Goal: Task Accomplishment & Management: Use online tool/utility

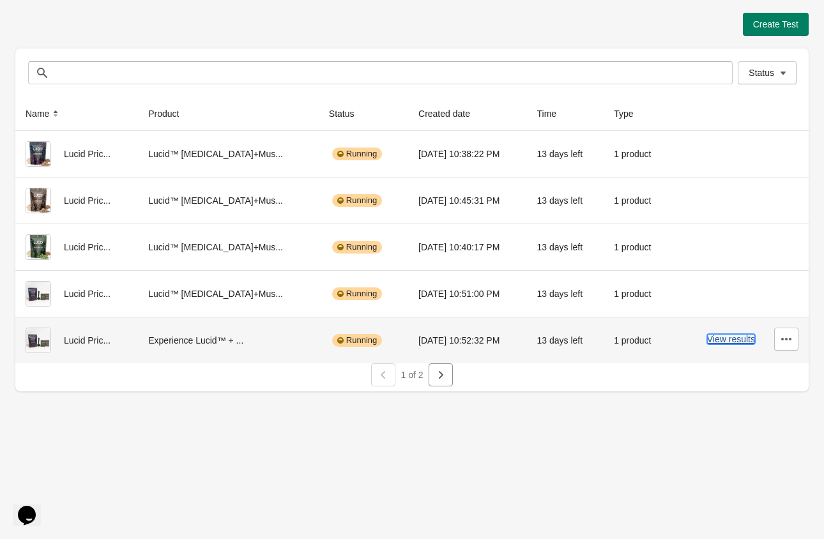
click at [731, 338] on button "View results" at bounding box center [731, 339] width 48 height 10
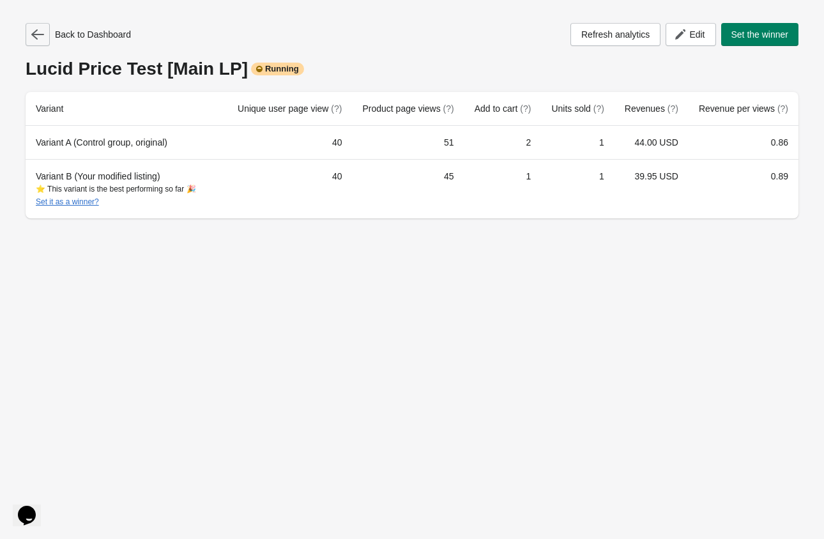
click at [42, 38] on icon "button" at bounding box center [37, 34] width 13 height 13
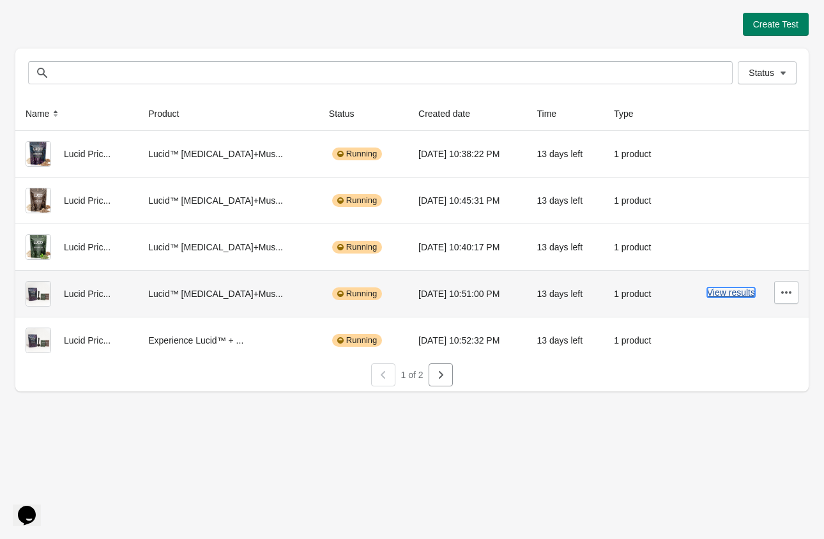
click at [731, 296] on button "View results" at bounding box center [731, 292] width 48 height 10
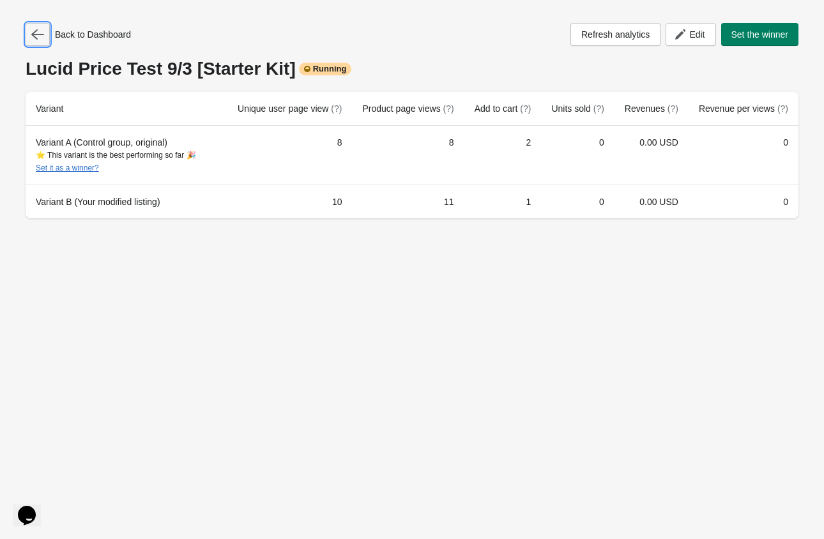
click at [38, 37] on icon "button" at bounding box center [37, 34] width 13 height 13
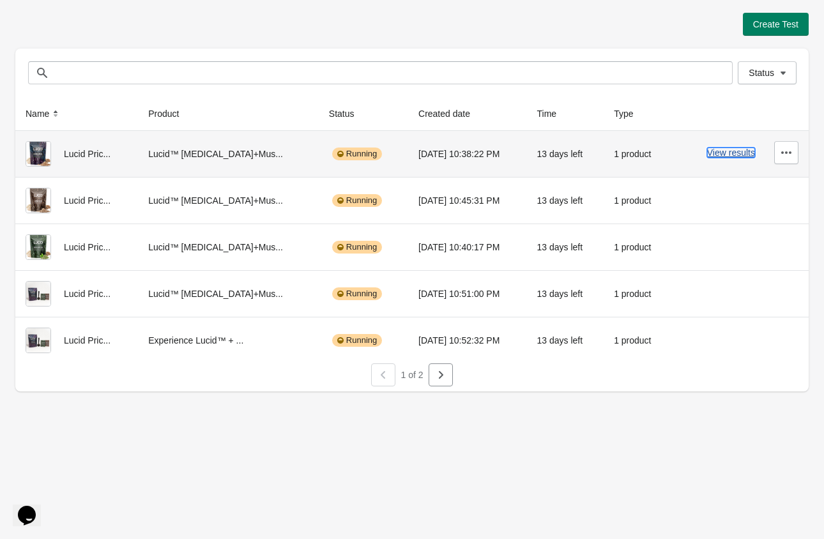
click at [721, 151] on button "View results" at bounding box center [731, 153] width 48 height 10
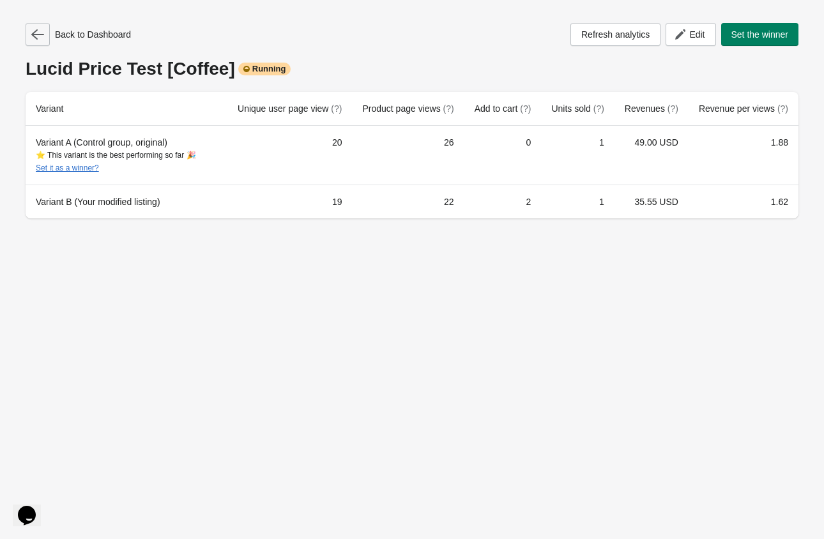
click at [41, 38] on icon "button" at bounding box center [37, 34] width 13 height 13
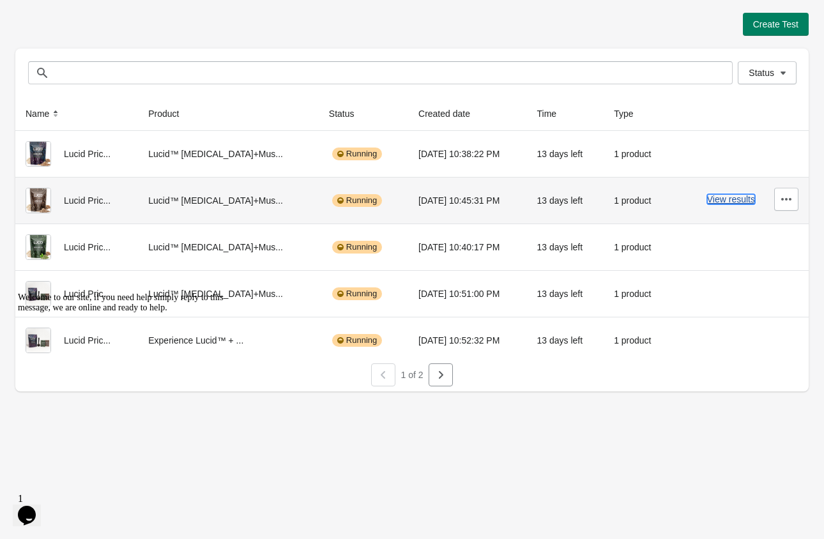
click at [734, 198] on button "View results" at bounding box center [731, 199] width 48 height 10
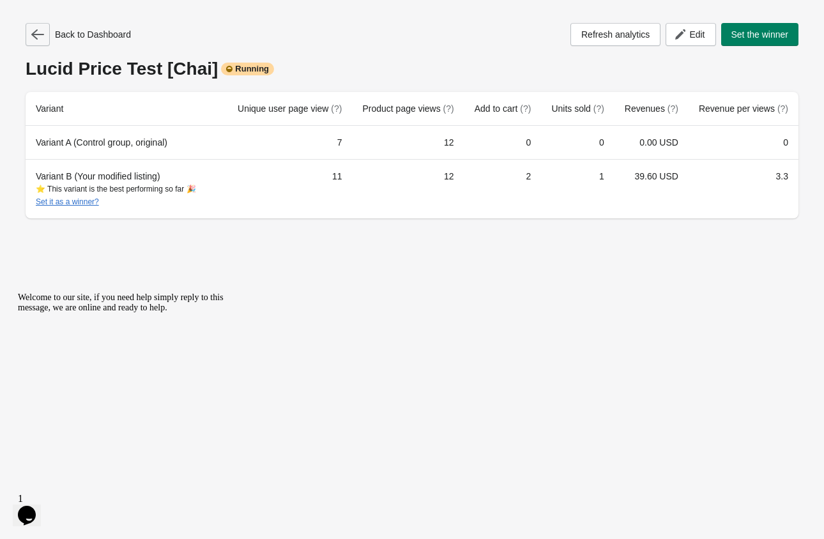
click at [38, 34] on icon "button" at bounding box center [37, 34] width 13 height 10
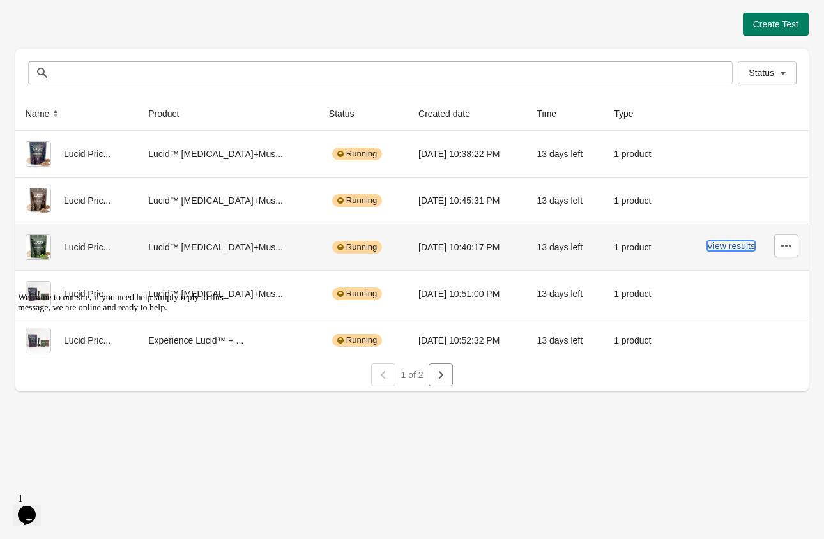
click at [725, 248] on button "View results" at bounding box center [731, 246] width 48 height 10
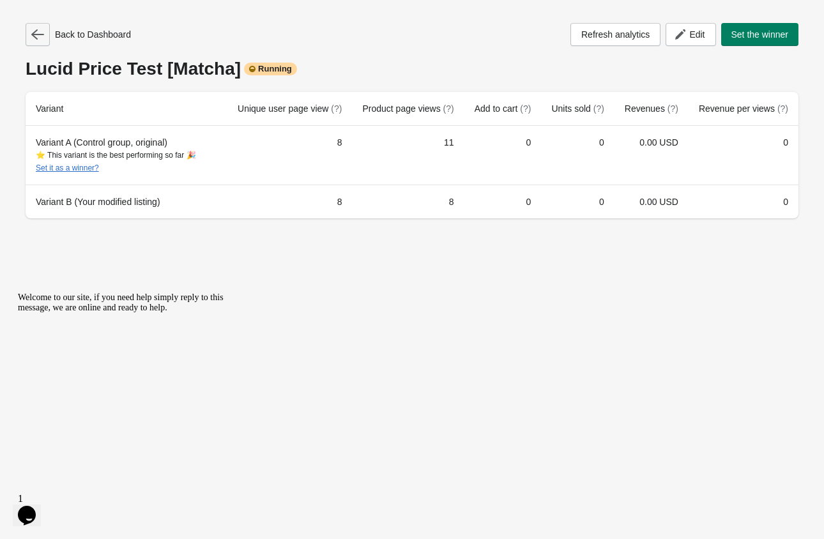
click at [33, 33] on icon "button" at bounding box center [37, 34] width 13 height 13
